Goal: Transaction & Acquisition: Purchase product/service

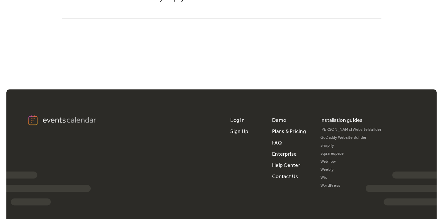
scroll to position [1239, 0]
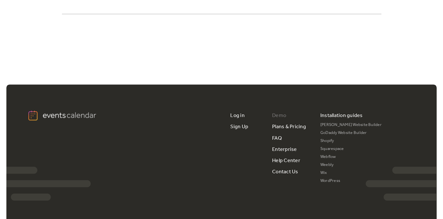
click at [277, 110] on link "Demo" at bounding box center [279, 115] width 14 height 11
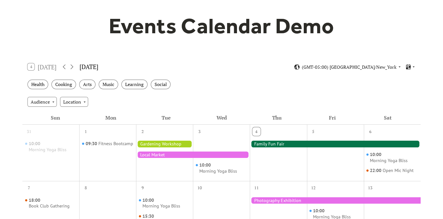
scroll to position [64, 0]
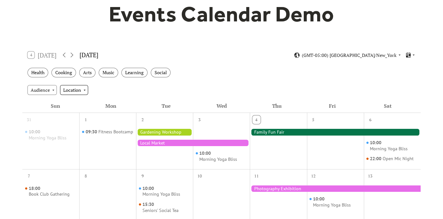
click at [84, 89] on div "Location" at bounding box center [74, 90] width 28 height 10
click at [202, 56] on div "4 Today September 2025 (GMT-05:00) America/New_York" at bounding box center [221, 55] width 398 height 17
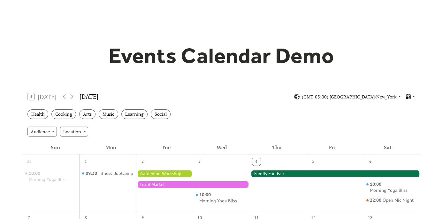
scroll to position [0, 0]
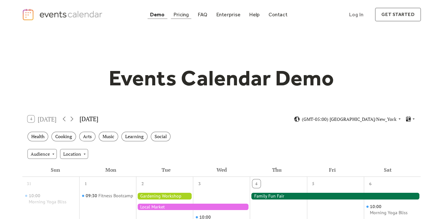
click at [181, 14] on div "Pricing" at bounding box center [182, 15] width 16 height 4
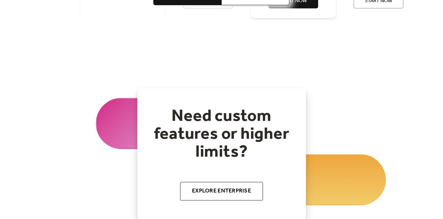
scroll to position [703, 0]
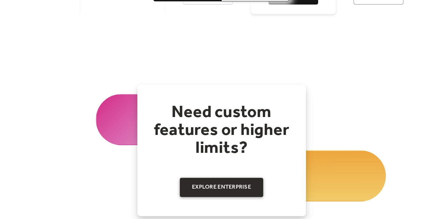
click at [223, 178] on link "Explore Enterprise" at bounding box center [221, 187] width 83 height 19
